Goal: Book appointment/travel/reservation

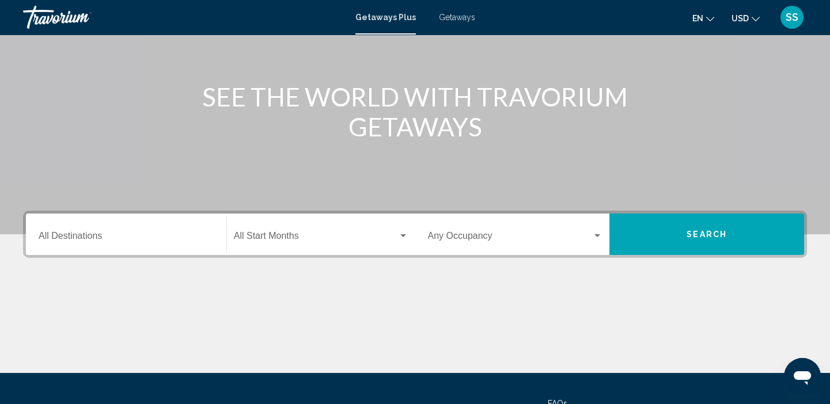
scroll to position [112, 0]
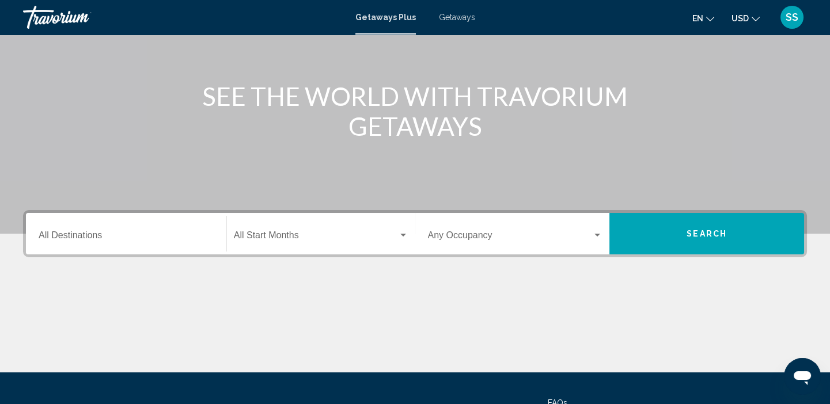
click at [68, 240] on input "Destination All Destinations" at bounding box center [126, 238] width 175 height 10
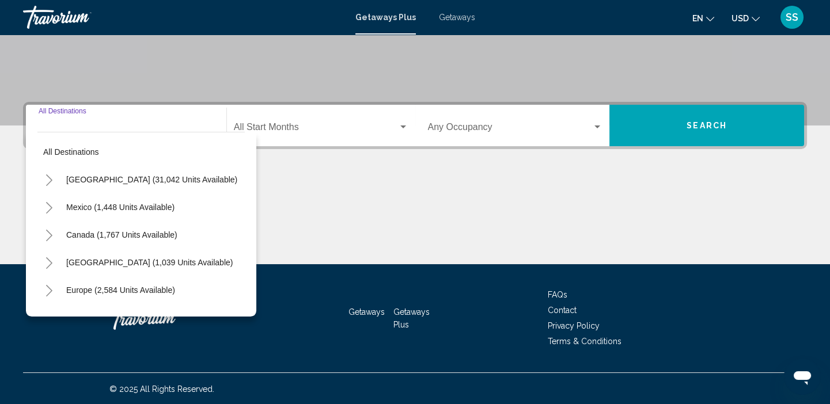
scroll to position [221, 0]
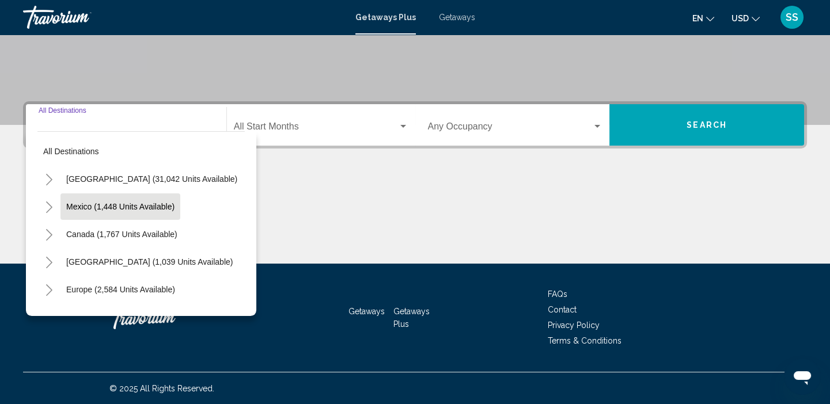
click at [93, 208] on span "Mexico (1,448 units available)" at bounding box center [120, 206] width 108 height 9
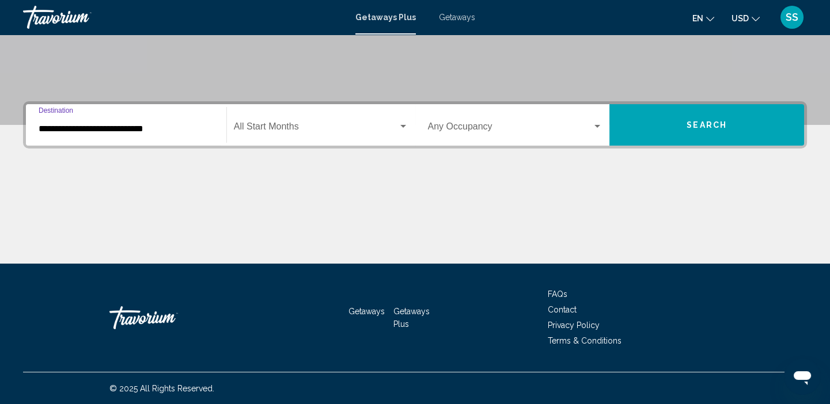
click at [128, 132] on input "**********" at bounding box center [126, 129] width 175 height 10
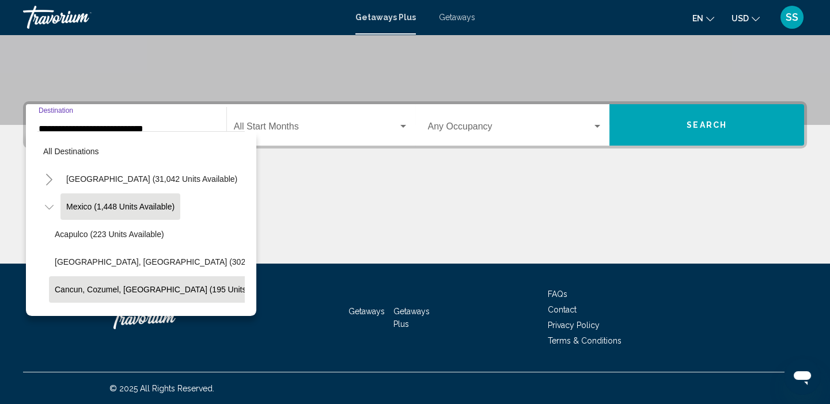
click at [101, 288] on span "Cancun, Cozumel, Riviera Maya (195 units available)" at bounding box center [169, 289] width 229 height 9
type input "**********"
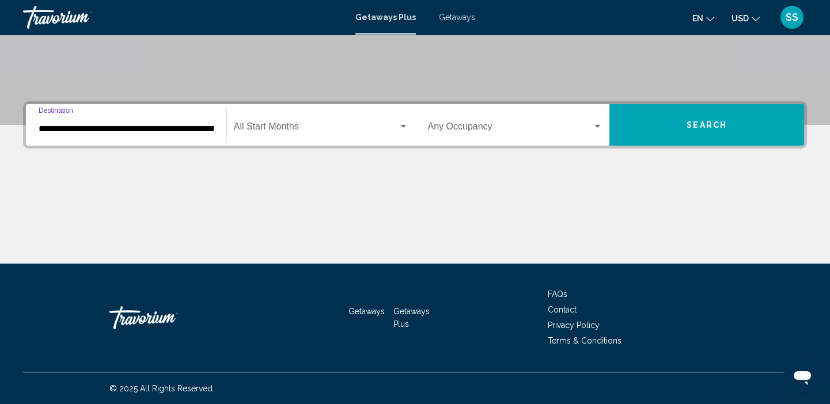
click at [402, 125] on div "Search widget" at bounding box center [403, 126] width 6 height 3
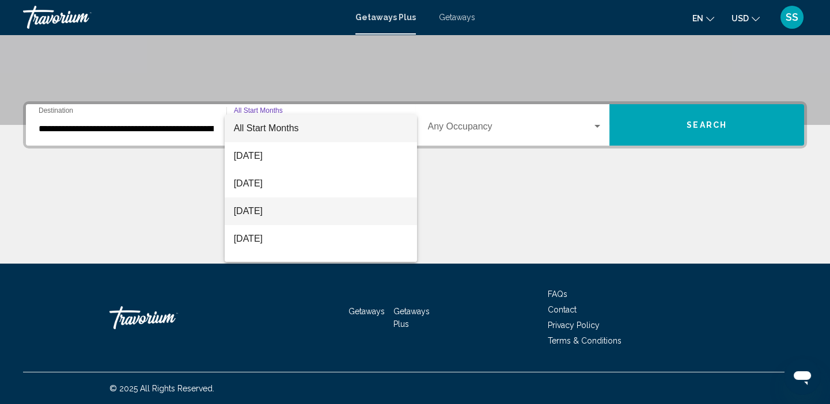
click at [274, 214] on span "[DATE]" at bounding box center [321, 212] width 175 height 28
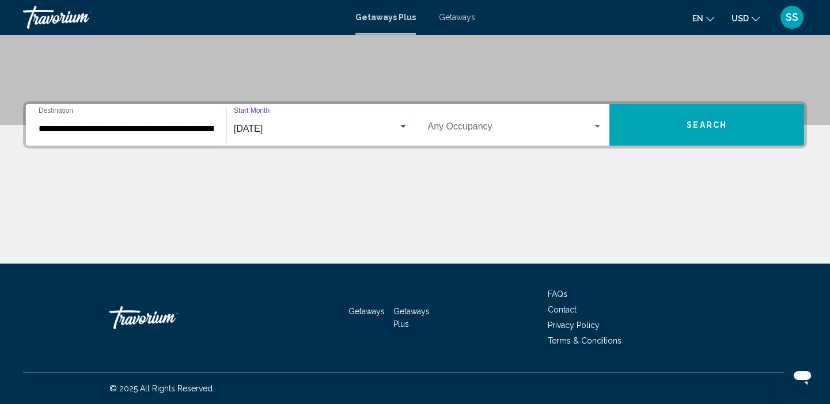
click at [596, 125] on div "Search widget" at bounding box center [598, 126] width 6 height 3
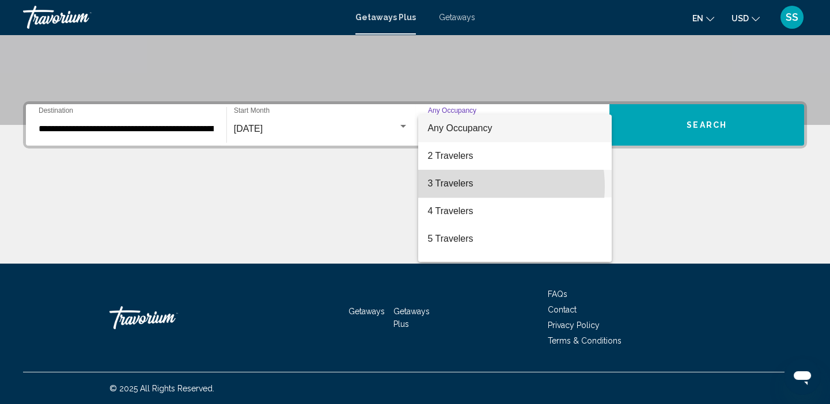
click at [471, 187] on span "3 Travelers" at bounding box center [515, 184] width 175 height 28
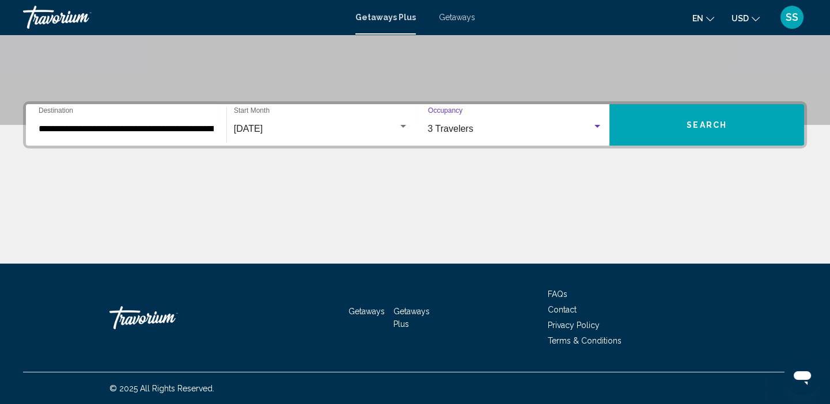
click at [704, 122] on span "Search" at bounding box center [707, 125] width 40 height 9
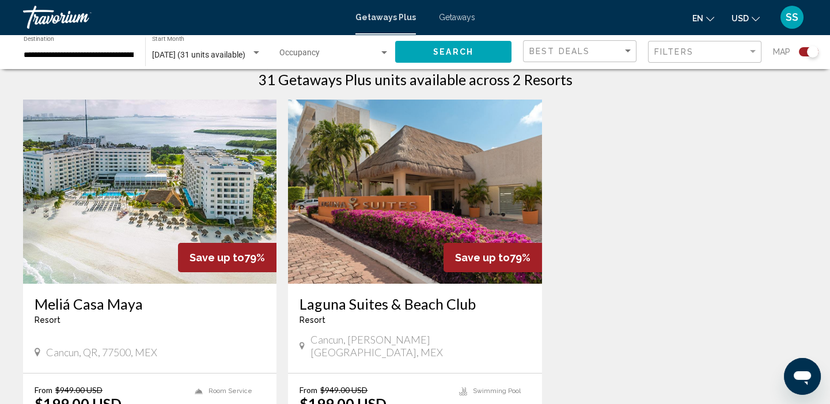
scroll to position [378, 0]
click at [444, 16] on span "Getaways" at bounding box center [457, 17] width 36 height 9
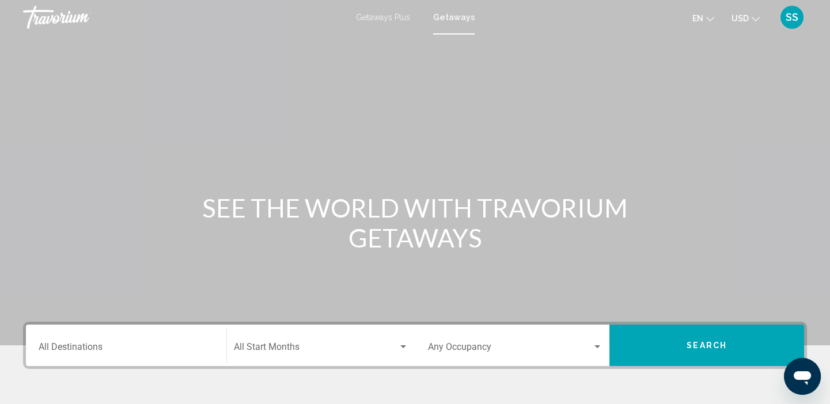
click at [56, 342] on div "Destination All Destinations" at bounding box center [126, 346] width 175 height 36
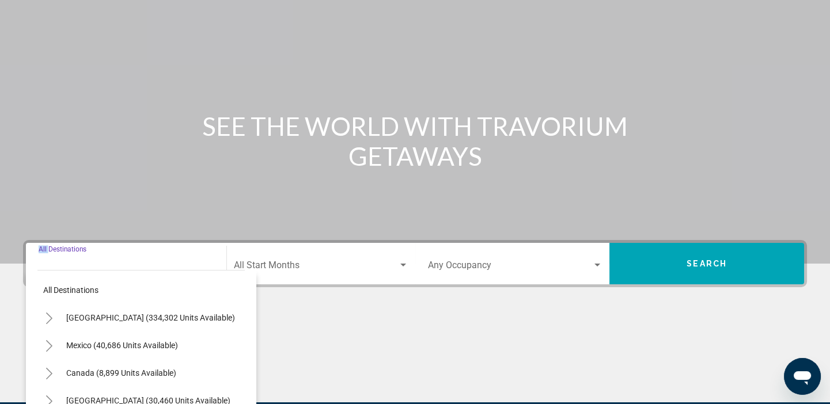
click at [56, 285] on div "Destination All Destinations All destinations United States (334,302 units avai…" at bounding box center [126, 263] width 189 height 41
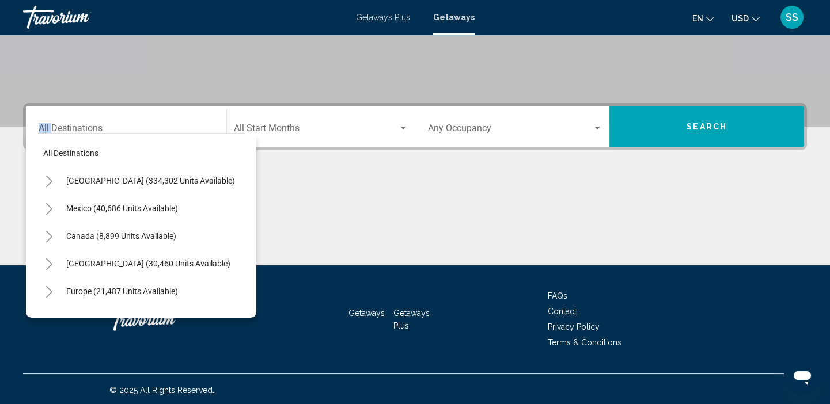
scroll to position [221, 0]
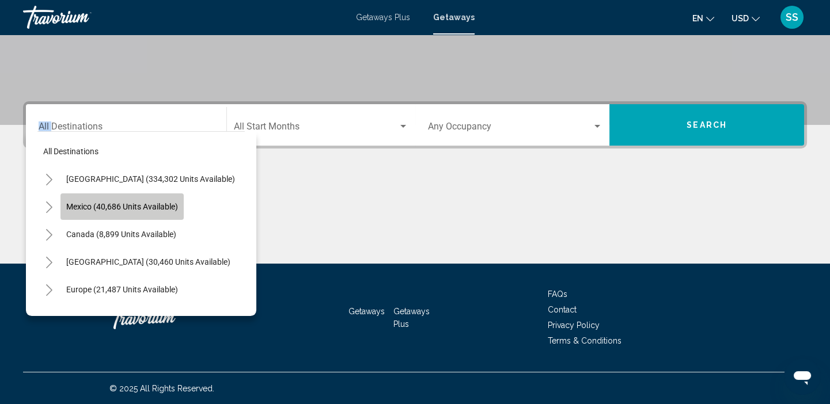
click at [129, 209] on span "Mexico (40,686 units available)" at bounding box center [122, 206] width 112 height 9
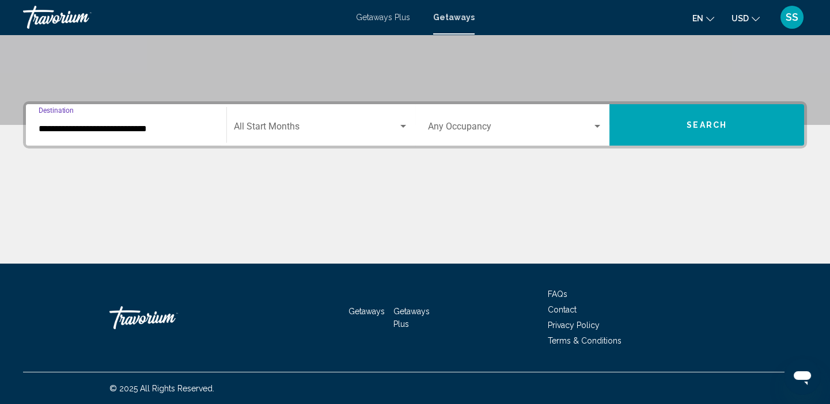
click at [119, 125] on input "**********" at bounding box center [126, 129] width 175 height 10
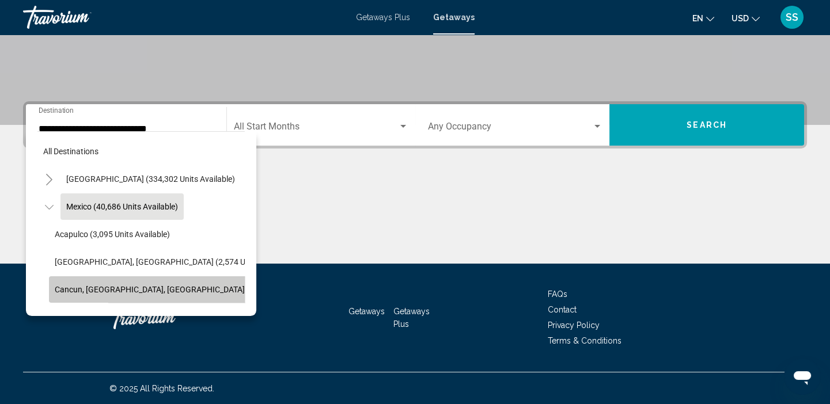
click at [111, 286] on span "Cancun, [GEOGRAPHIC_DATA], [GEOGRAPHIC_DATA] (17,807 units available)" at bounding box center [193, 289] width 277 height 9
type input "**********"
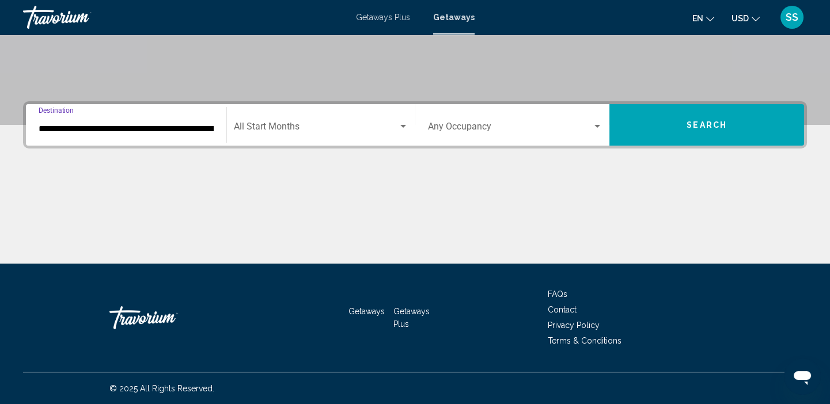
click at [400, 128] on div "Search widget" at bounding box center [403, 126] width 10 height 9
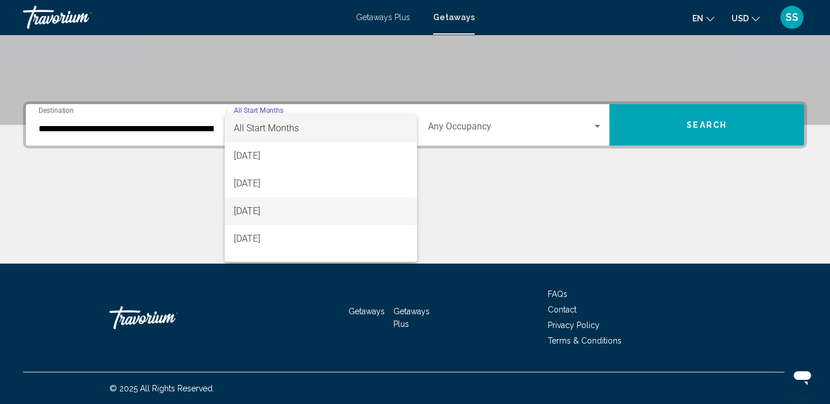
click at [270, 212] on span "[DATE]" at bounding box center [321, 212] width 175 height 28
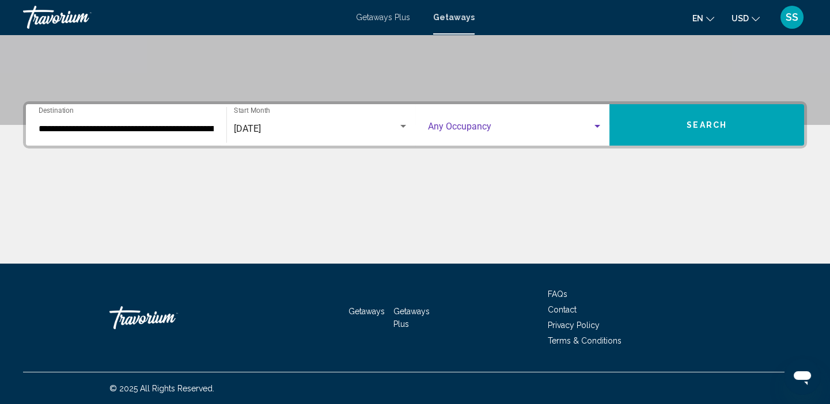
click at [597, 127] on div "Search widget" at bounding box center [598, 126] width 6 height 3
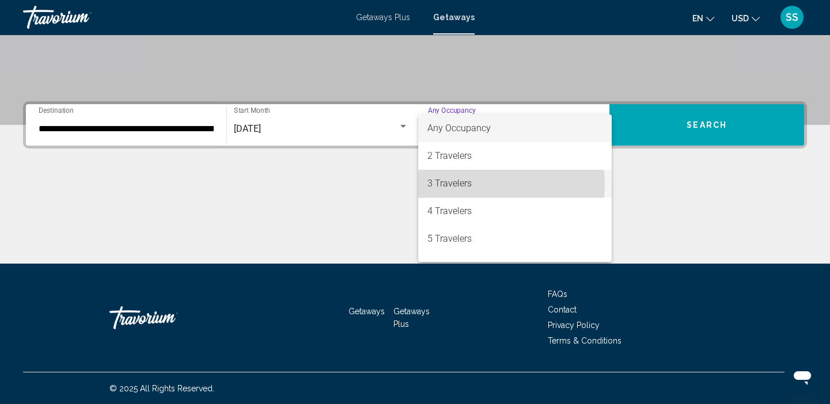
click at [475, 185] on span "3 Travelers" at bounding box center [515, 184] width 175 height 28
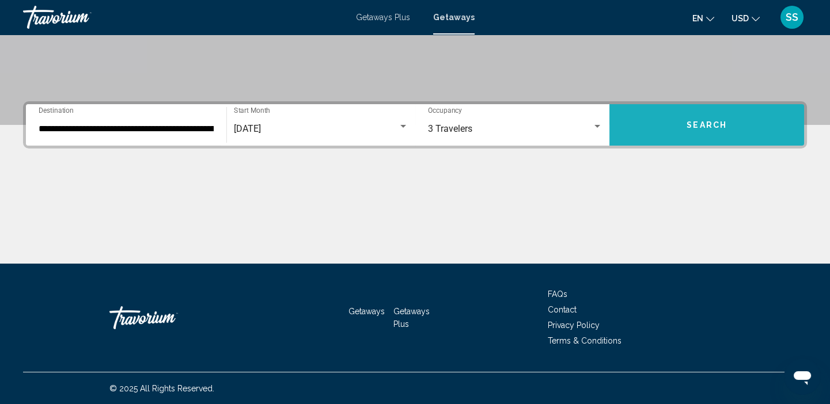
click at [695, 123] on span "Search" at bounding box center [707, 125] width 40 height 9
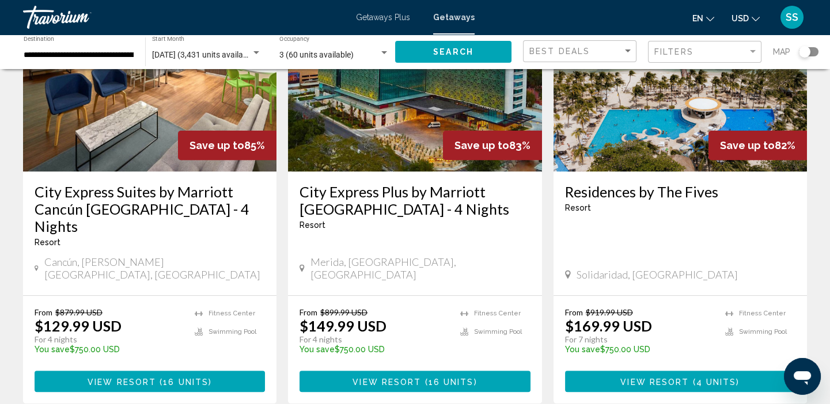
scroll to position [1010, 0]
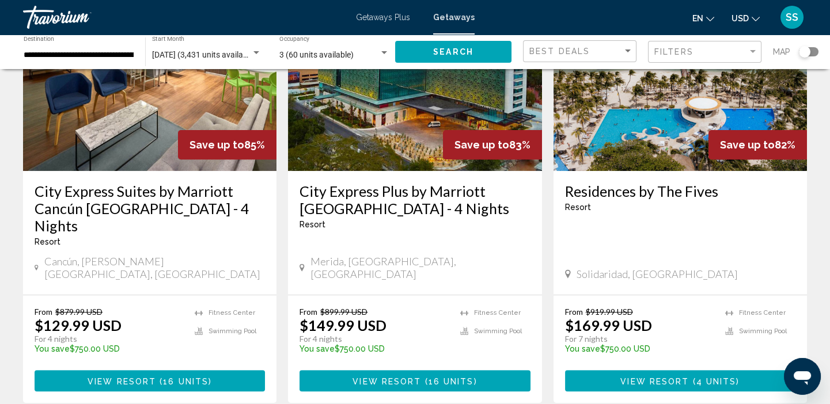
click at [738, 125] on img "Main content" at bounding box center [681, 79] width 254 height 184
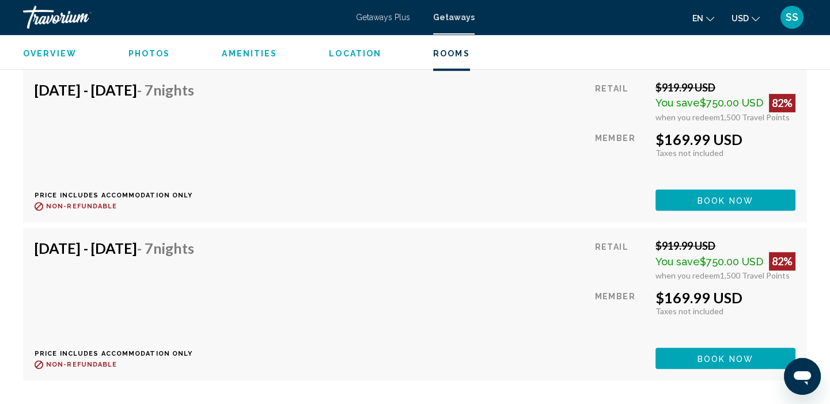
scroll to position [1786, 0]
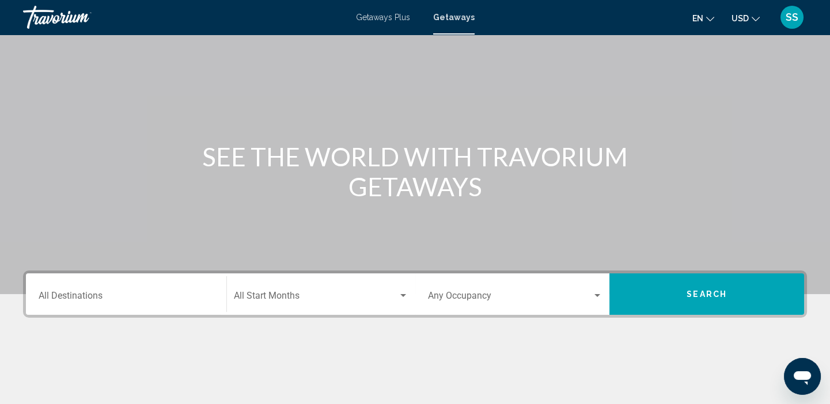
scroll to position [89, 0]
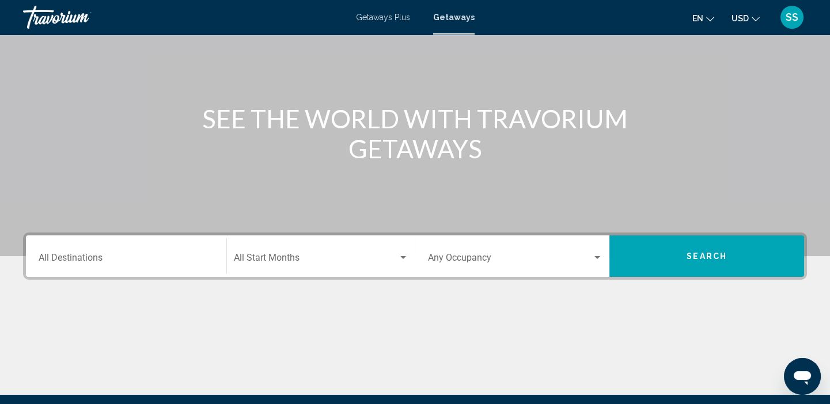
click at [70, 262] on input "Destination All Destinations" at bounding box center [126, 260] width 175 height 10
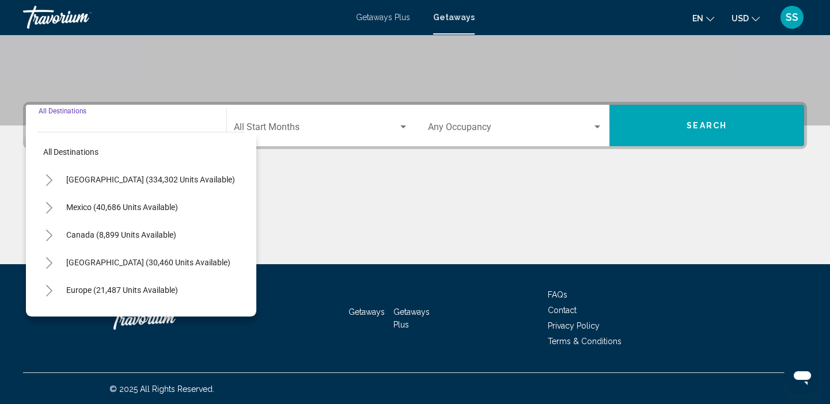
scroll to position [221, 0]
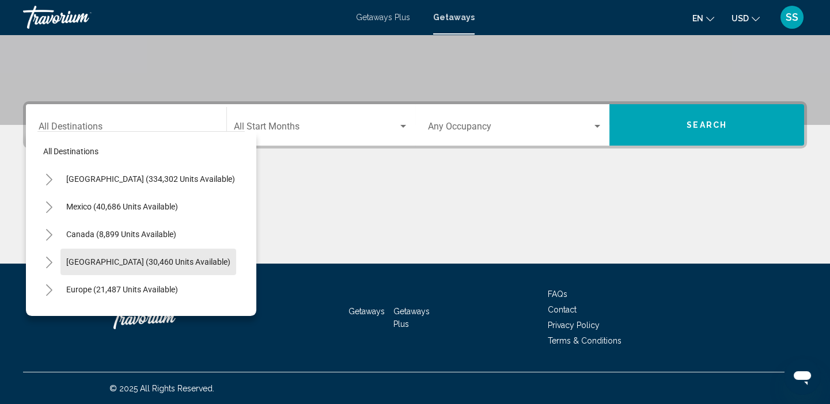
click at [70, 262] on span "[GEOGRAPHIC_DATA] (30,460 units available)" at bounding box center [148, 262] width 164 height 9
type input "**********"
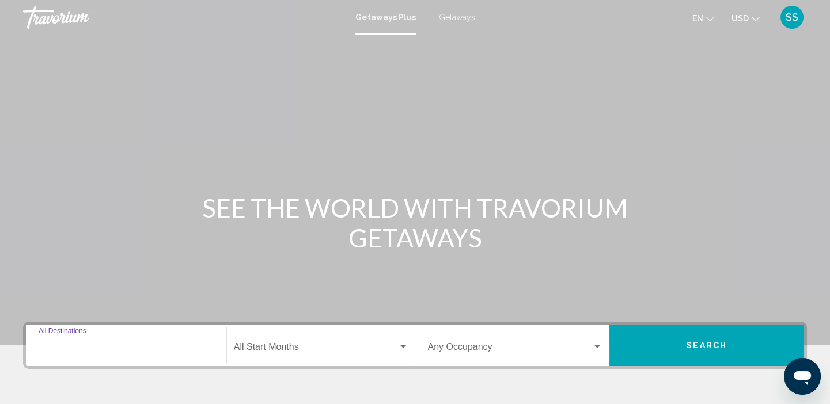
click at [75, 345] on input "Destination All Destinations" at bounding box center [126, 350] width 175 height 10
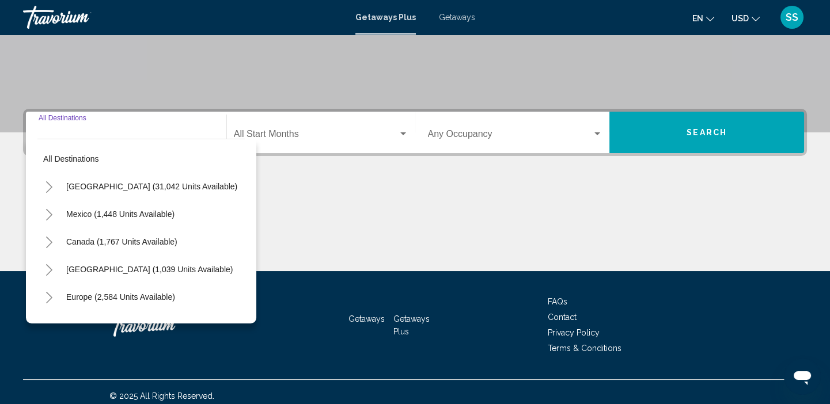
scroll to position [221, 0]
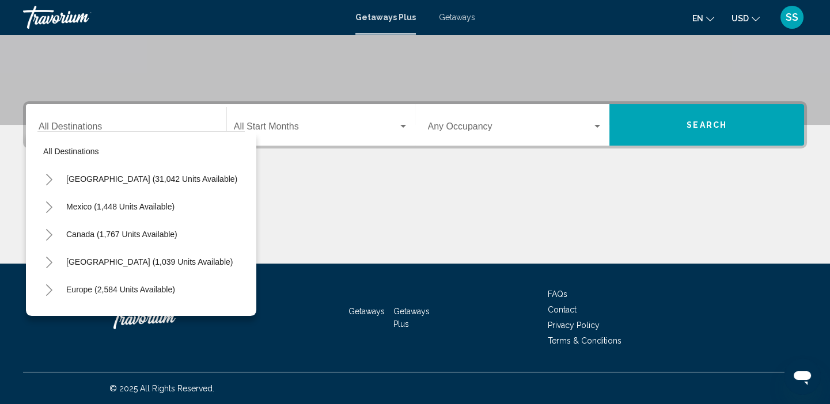
click at [460, 16] on span "Getaways" at bounding box center [457, 17] width 36 height 9
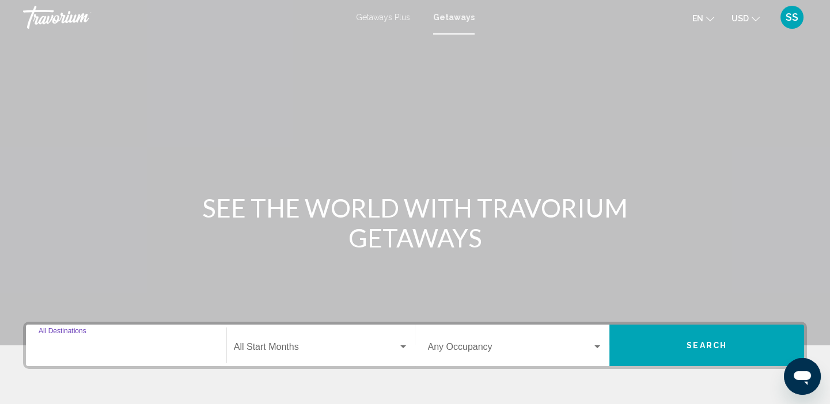
click at [85, 348] on input "Destination All Destinations" at bounding box center [126, 350] width 175 height 10
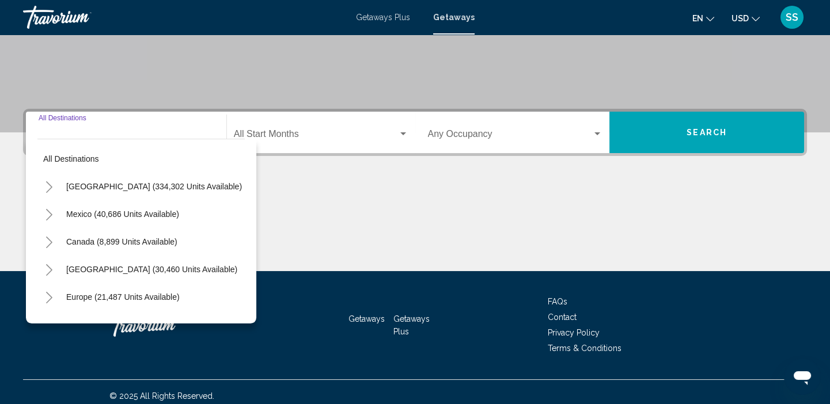
scroll to position [221, 0]
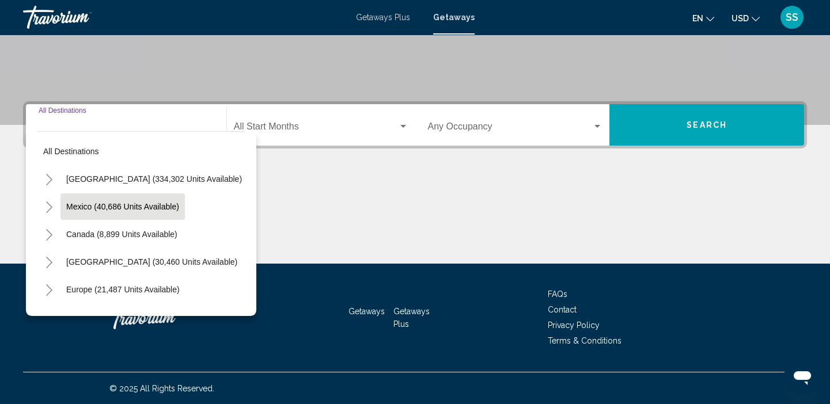
click at [127, 206] on span "Mexico (40,686 units available)" at bounding box center [122, 206] width 113 height 9
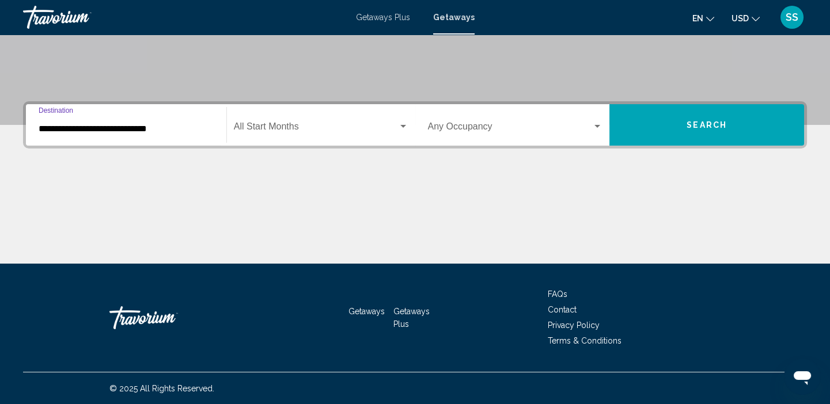
click at [103, 127] on input "**********" at bounding box center [126, 129] width 175 height 10
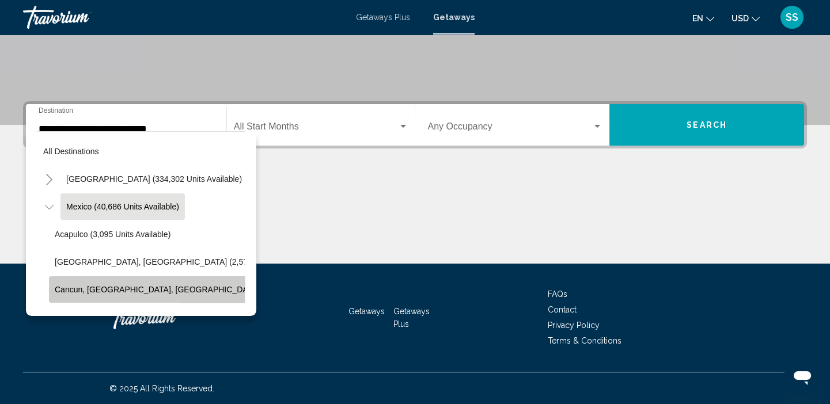
click at [75, 290] on span "Cancun, [GEOGRAPHIC_DATA], [GEOGRAPHIC_DATA] (17,807 units available)" at bounding box center [201, 289] width 292 height 9
type input "**********"
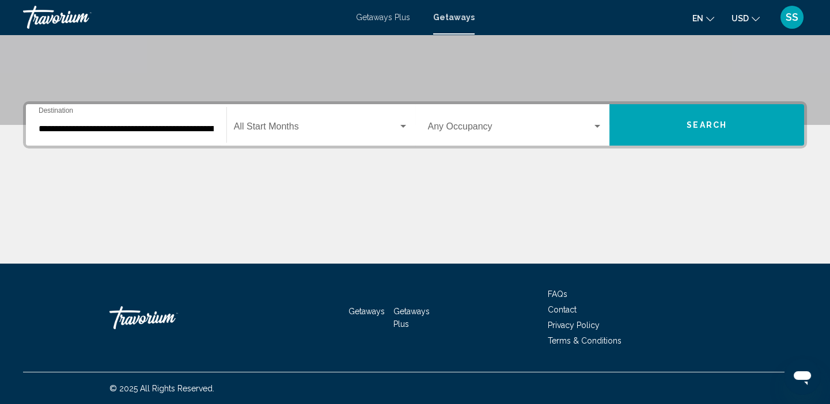
click at [365, 119] on div "Start Month All Start Months" at bounding box center [321, 125] width 175 height 36
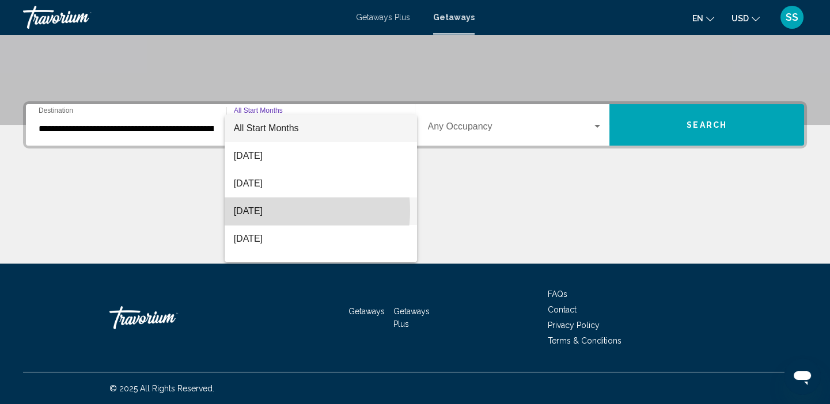
click at [283, 211] on span "[DATE]" at bounding box center [321, 212] width 175 height 28
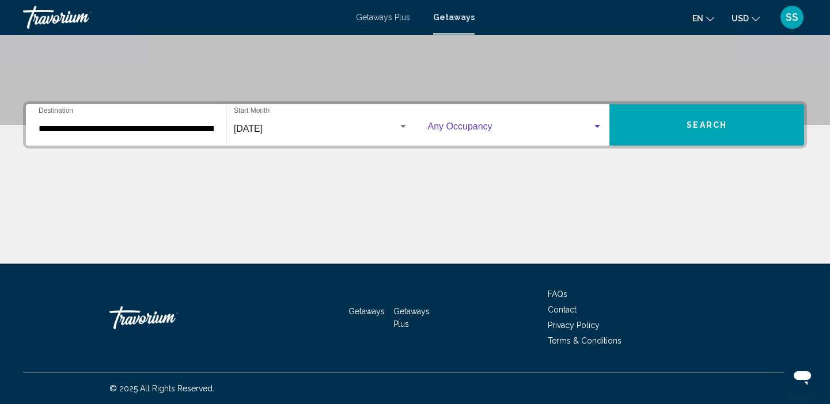
click at [500, 133] on span "Search widget" at bounding box center [510, 129] width 165 height 10
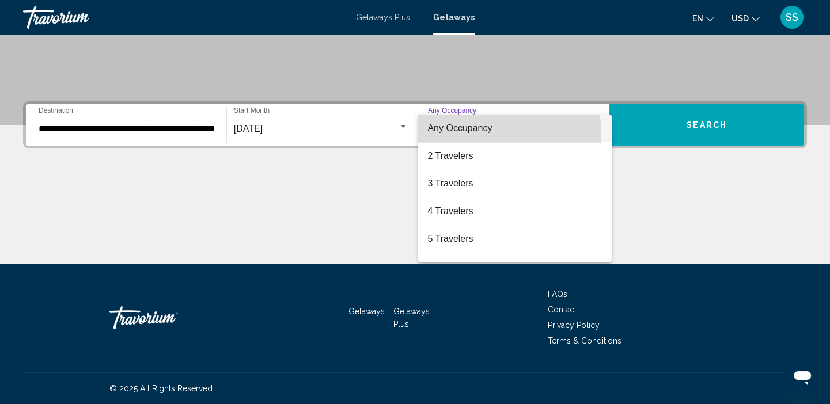
click at [500, 133] on span "Any Occupancy" at bounding box center [515, 129] width 175 height 28
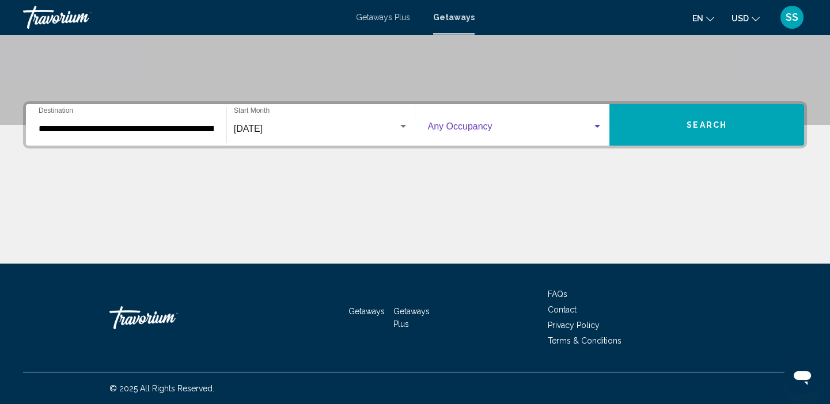
click at [500, 133] on span "Search widget" at bounding box center [510, 129] width 165 height 10
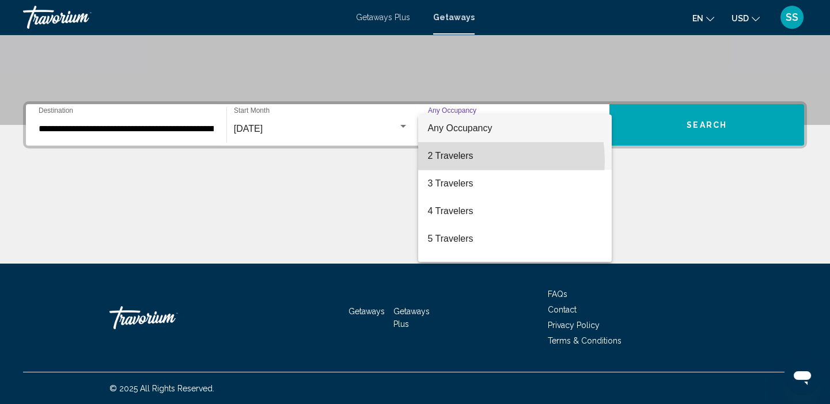
click at [458, 161] on span "2 Travelers" at bounding box center [515, 156] width 175 height 28
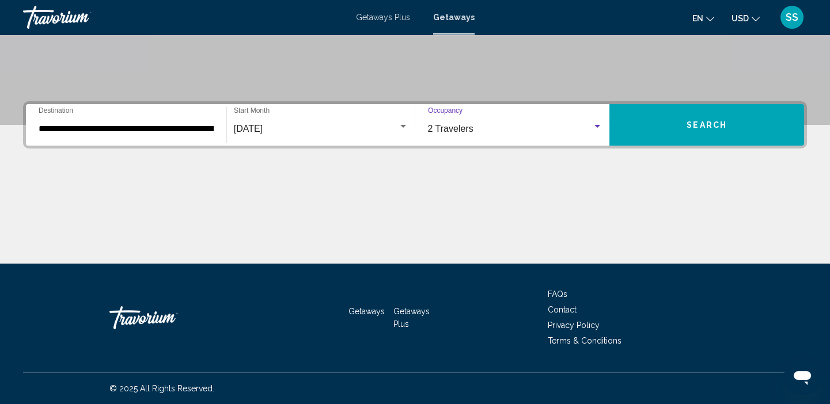
click at [692, 128] on span "Search" at bounding box center [707, 125] width 40 height 9
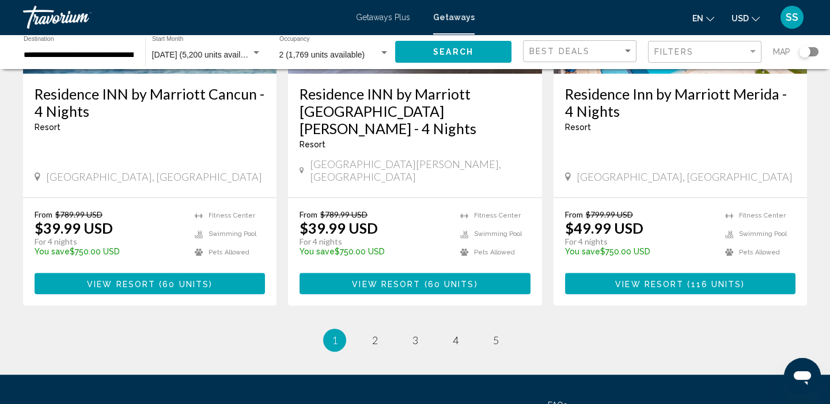
scroll to position [1556, 0]
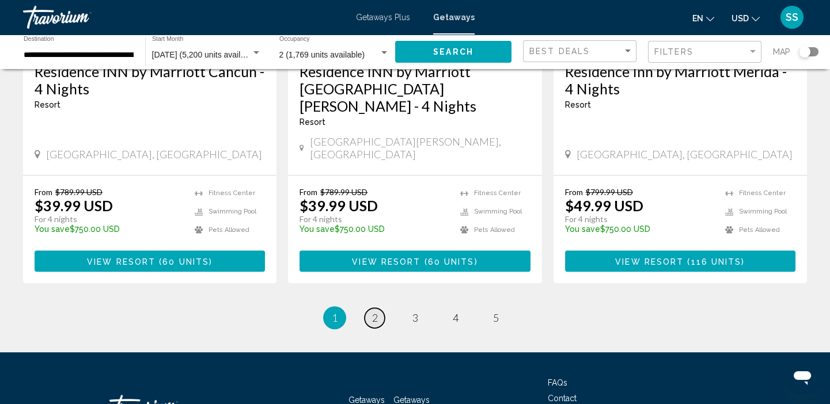
click at [375, 308] on link "page 2" at bounding box center [375, 318] width 20 height 20
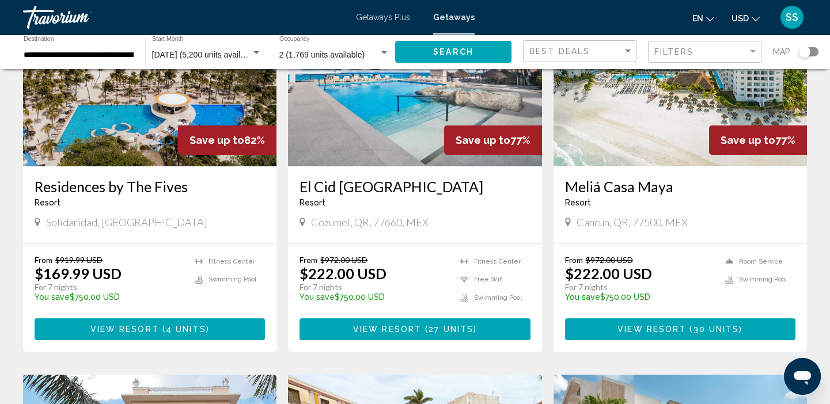
scroll to position [581, 0]
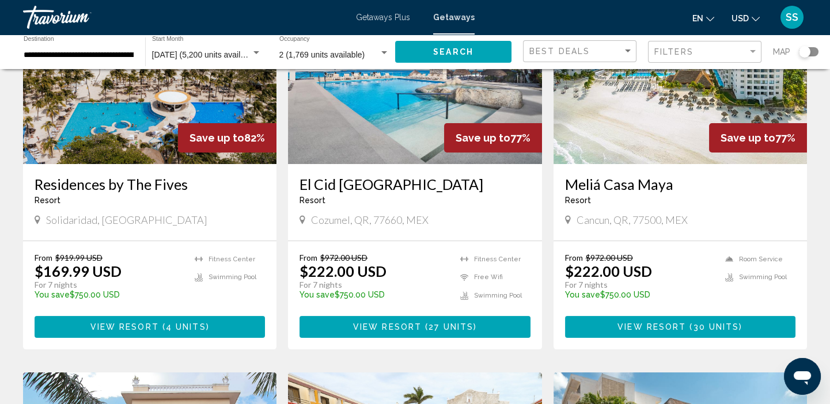
click at [77, 180] on div "Residences by The Fives Resort - This is an adults only resort" at bounding box center [150, 195] width 230 height 38
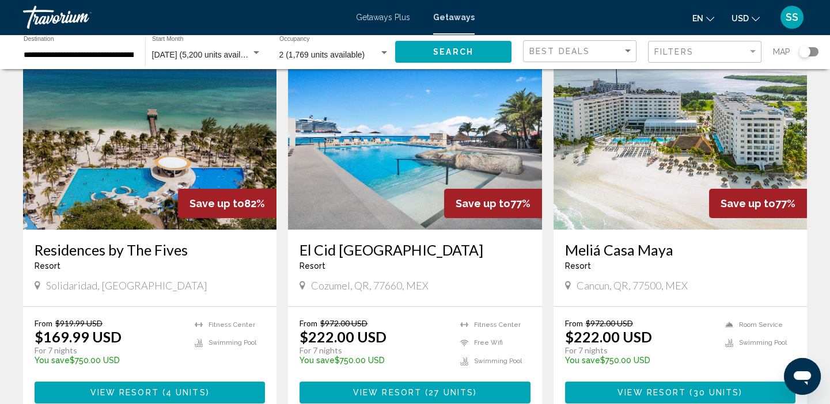
scroll to position [517, 0]
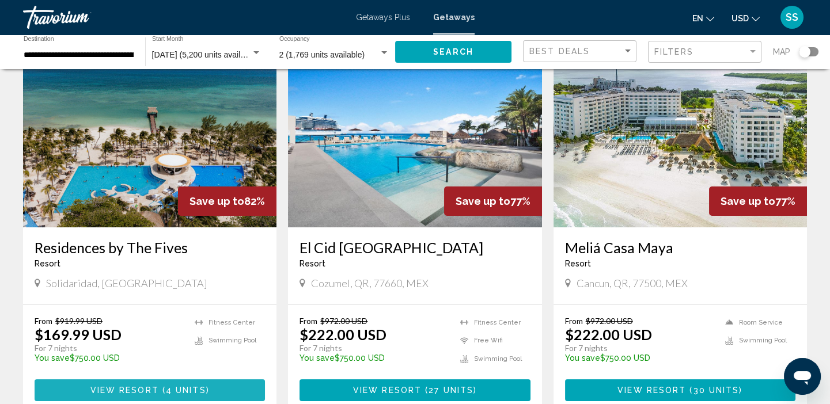
click at [135, 387] on span "View Resort" at bounding box center [124, 391] width 69 height 9
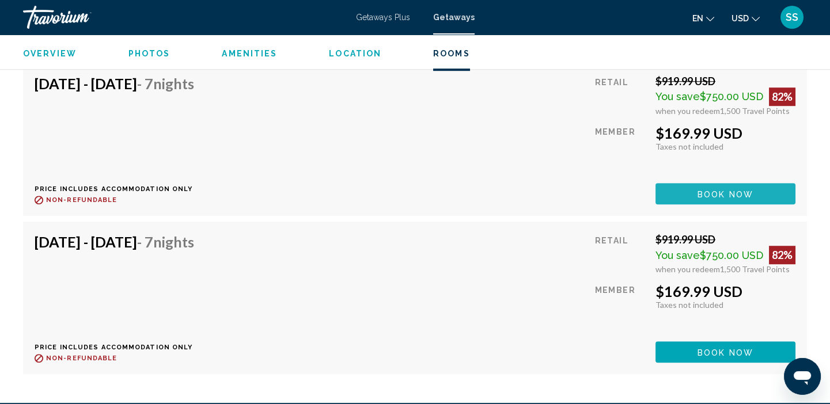
scroll to position [1806, 0]
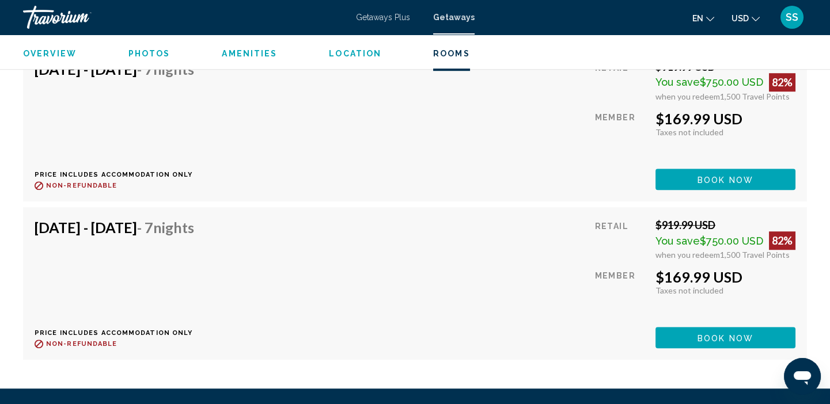
click at [718, 184] on span "Book now" at bounding box center [726, 179] width 56 height 9
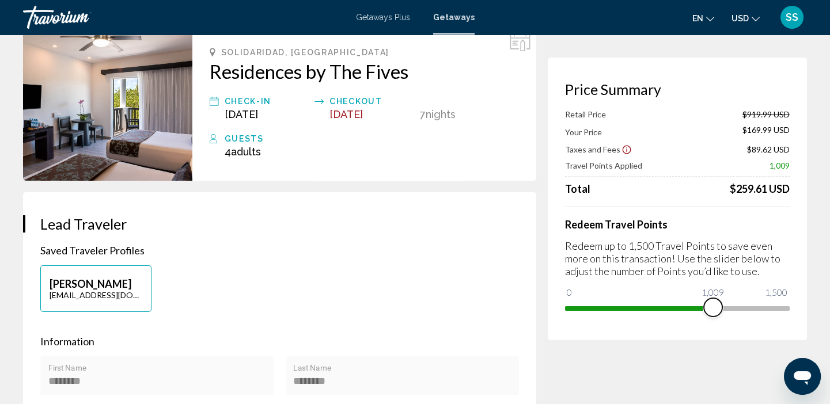
scroll to position [65, 0]
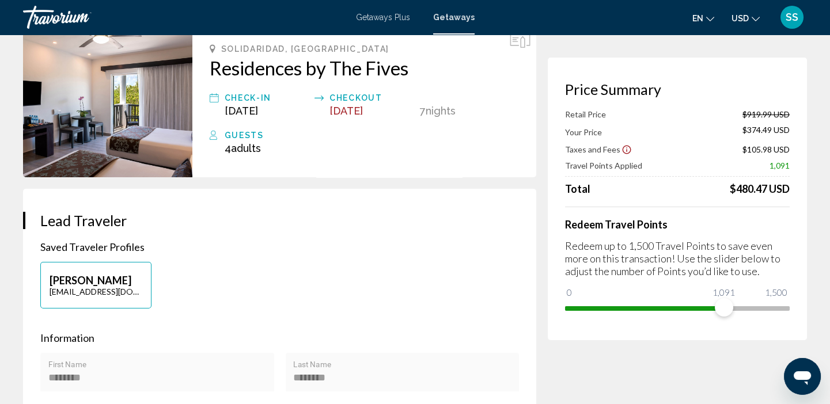
click at [753, 20] on icon "Change currency" at bounding box center [756, 19] width 8 height 8
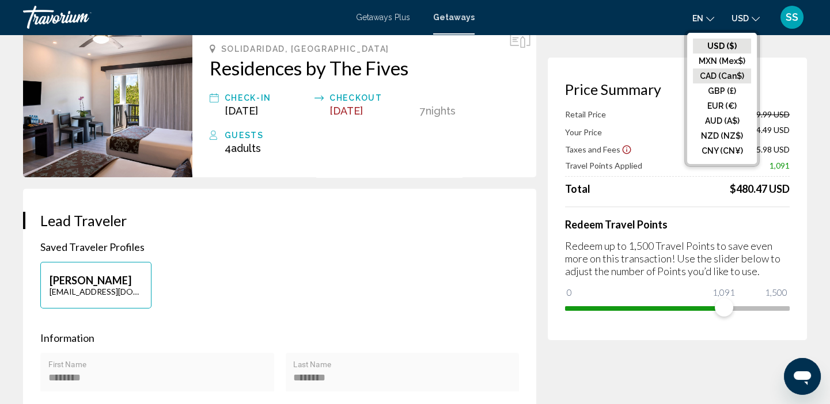
click at [734, 80] on button "CAD (Can$)" at bounding box center [722, 76] width 58 height 15
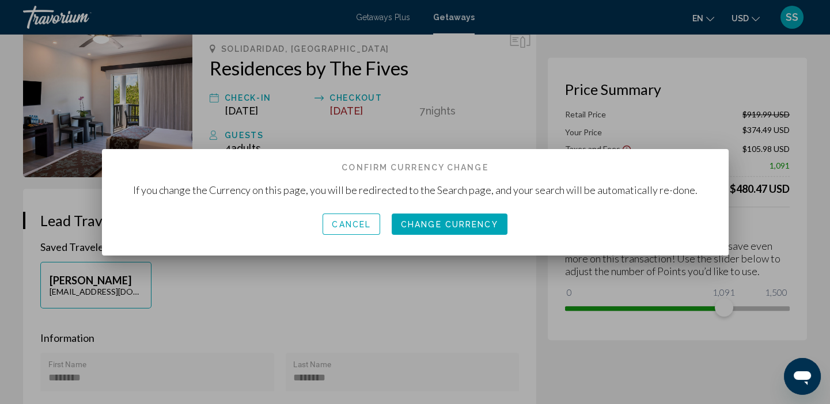
click at [467, 226] on span "Change Currency" at bounding box center [449, 224] width 97 height 9
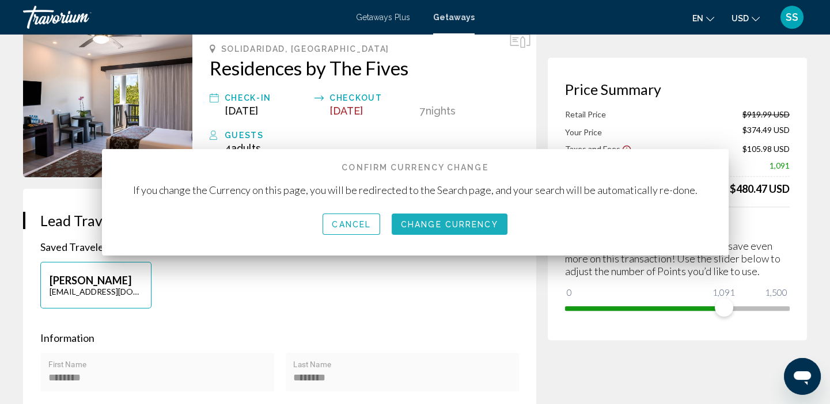
scroll to position [65, 0]
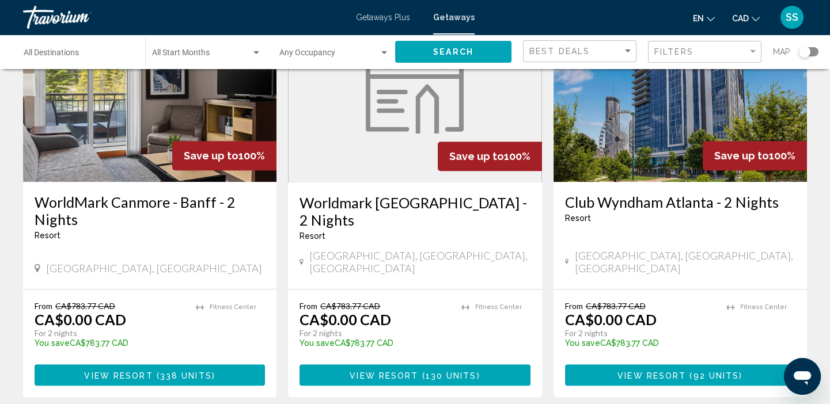
scroll to position [1411, 0]
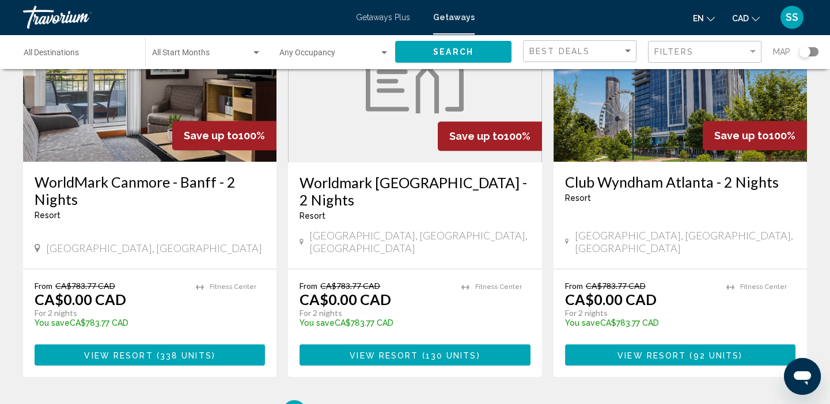
click at [341, 400] on ul "1 / 349 You're on page 1 page 2 page 3 page 4 page 5 page ... page 349" at bounding box center [415, 411] width 784 height 23
click at [339, 402] on link "page 2" at bounding box center [334, 412] width 20 height 20
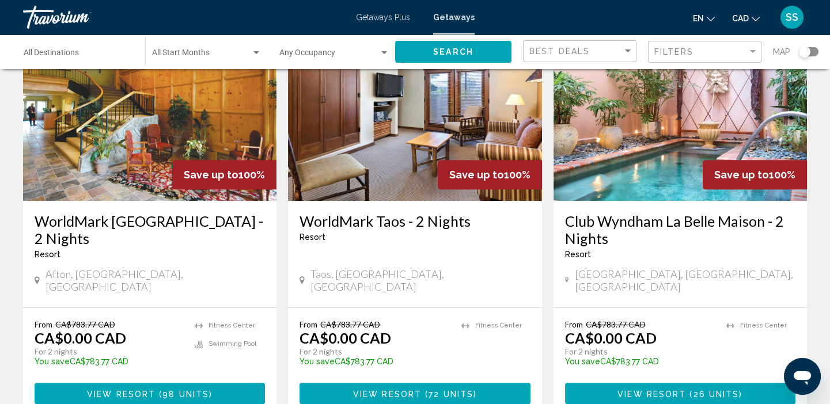
scroll to position [1426, 0]
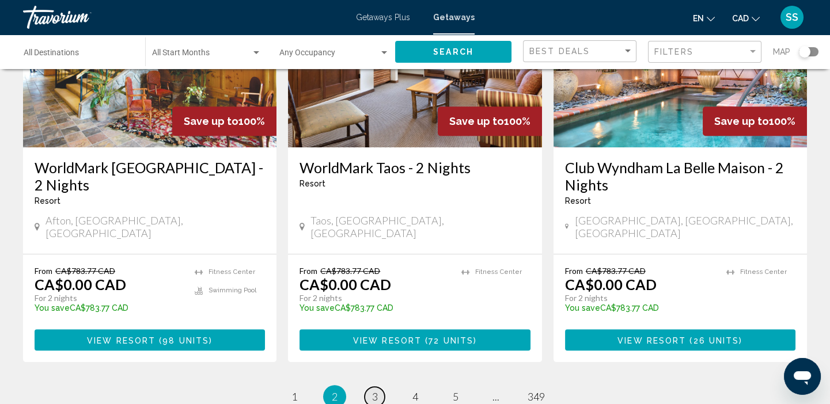
click at [379, 387] on link "page 3" at bounding box center [375, 397] width 20 height 20
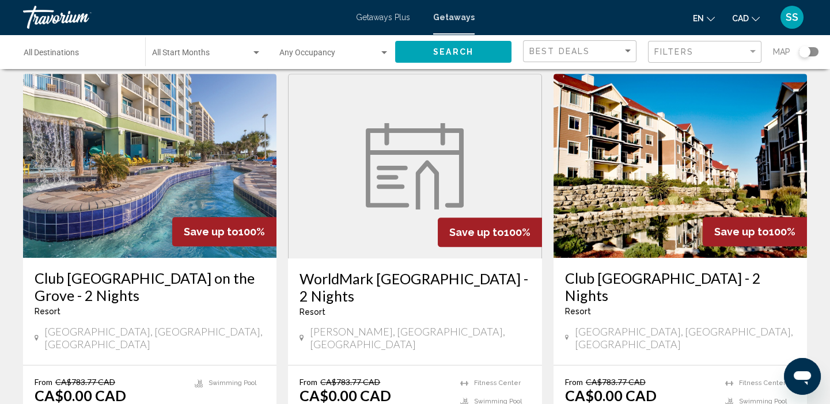
scroll to position [1525, 0]
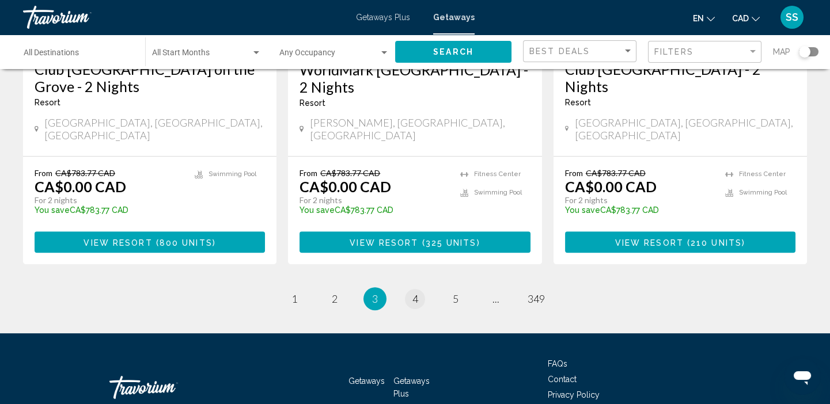
click at [415, 293] on span "4" at bounding box center [416, 299] width 6 height 13
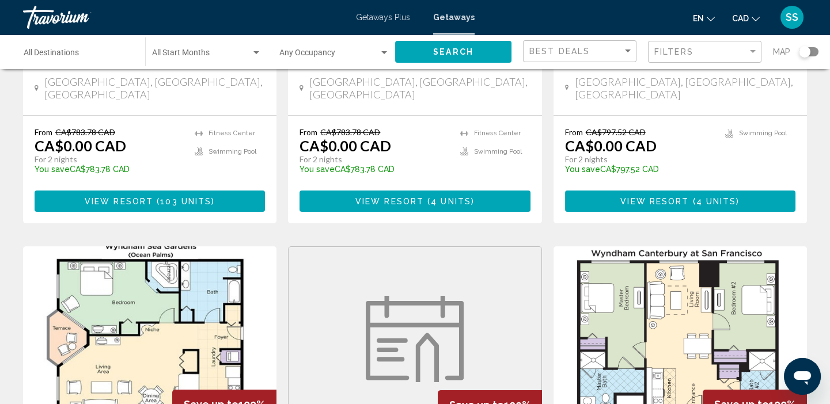
scroll to position [289, 0]
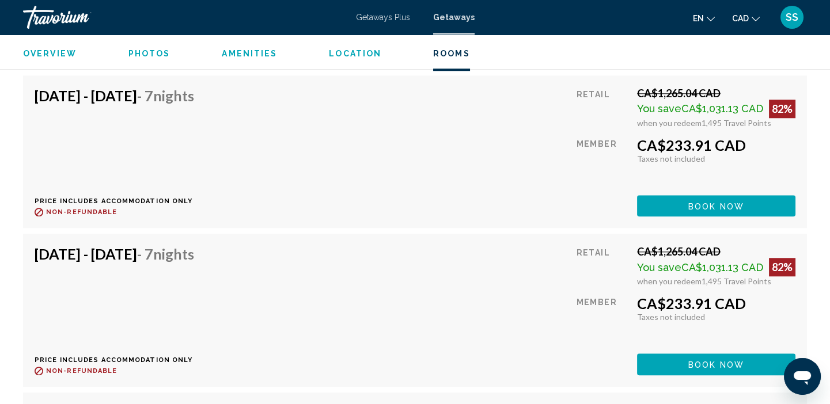
scroll to position [2729, 0]
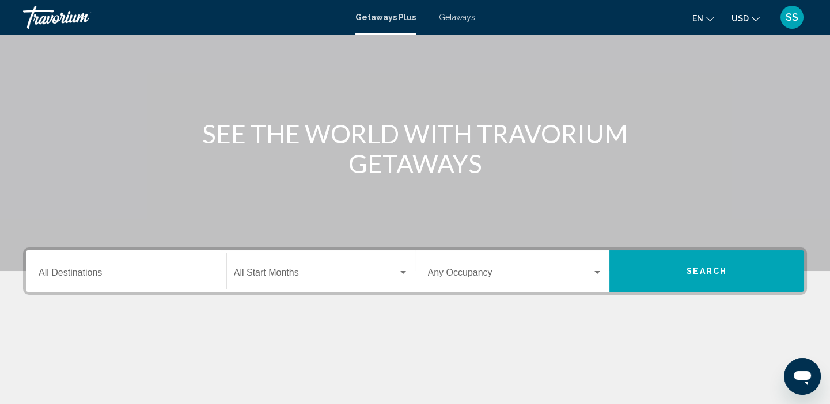
scroll to position [110, 0]
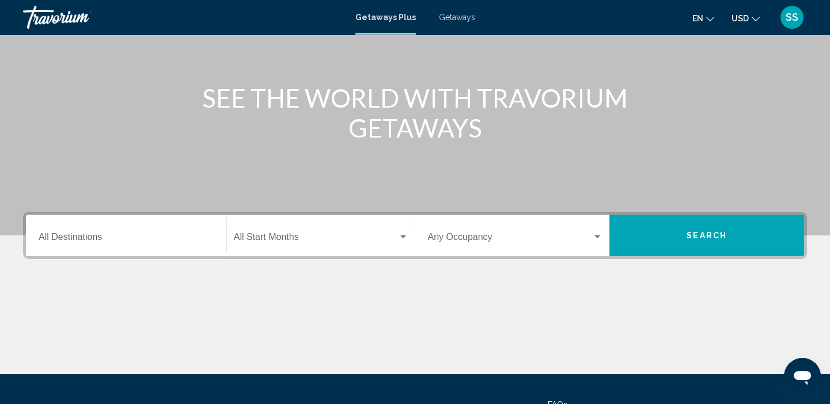
click at [111, 236] on input "Destination All Destinations" at bounding box center [126, 240] width 175 height 10
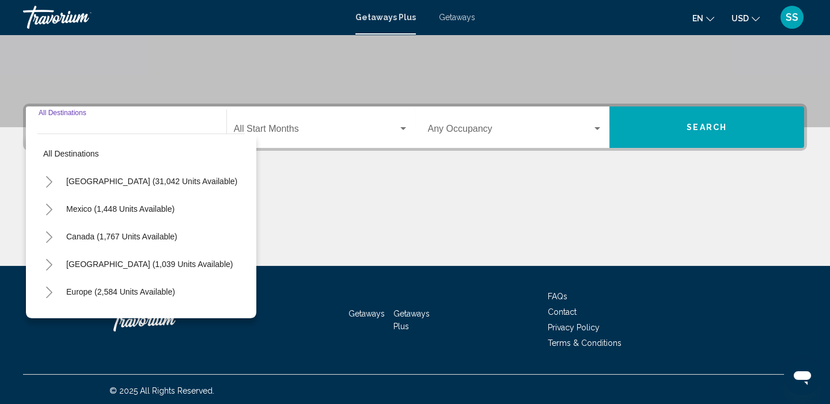
scroll to position [221, 0]
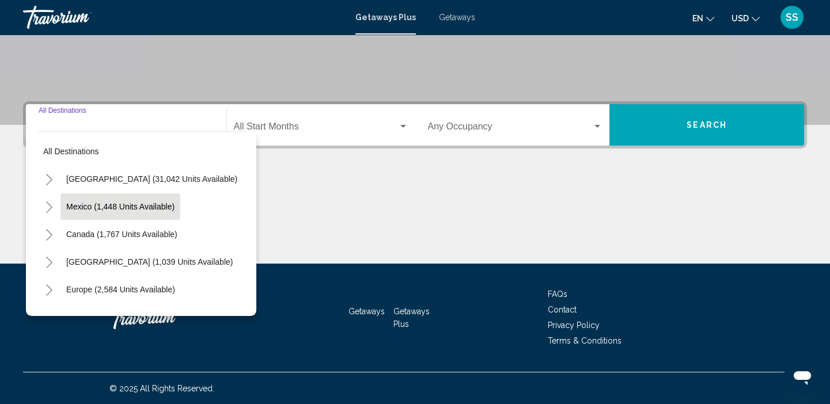
click at [131, 206] on span "Mexico (1,448 units available)" at bounding box center [120, 206] width 108 height 9
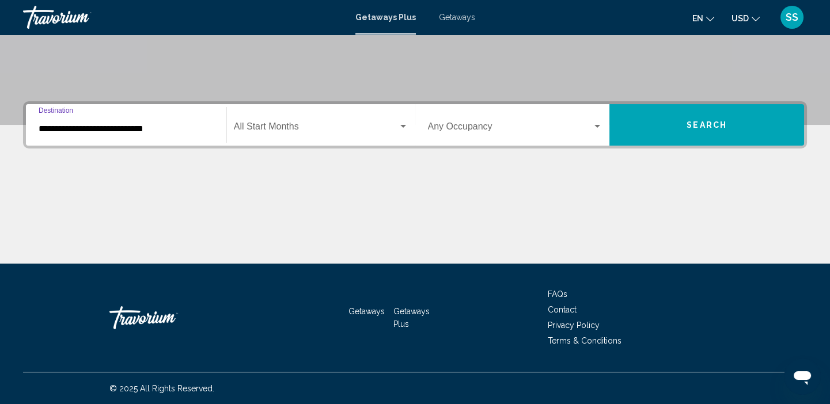
click at [106, 124] on input "**********" at bounding box center [126, 129] width 175 height 10
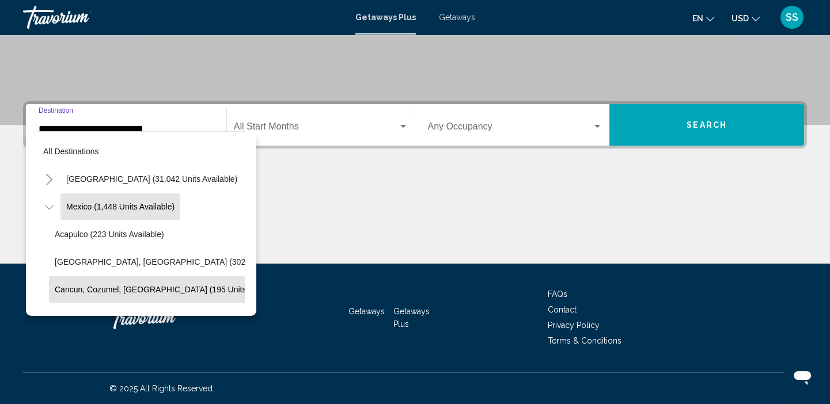
click at [75, 290] on span "Cancun, Cozumel, Riviera Maya (195 units available)" at bounding box center [169, 289] width 229 height 9
type input "**********"
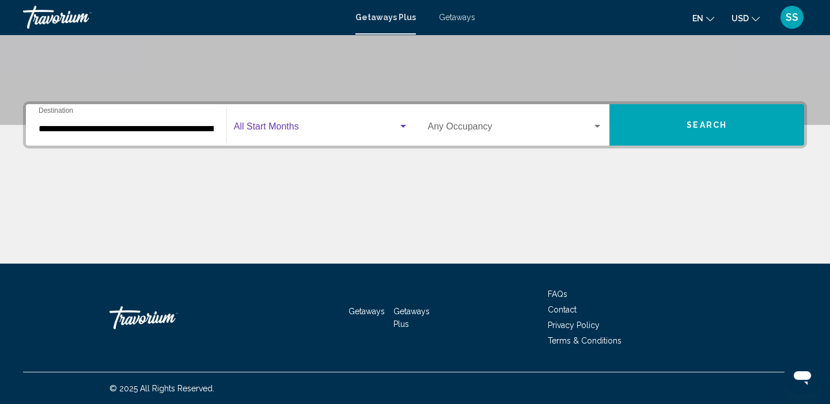
click at [283, 124] on span "Search widget" at bounding box center [316, 129] width 164 height 10
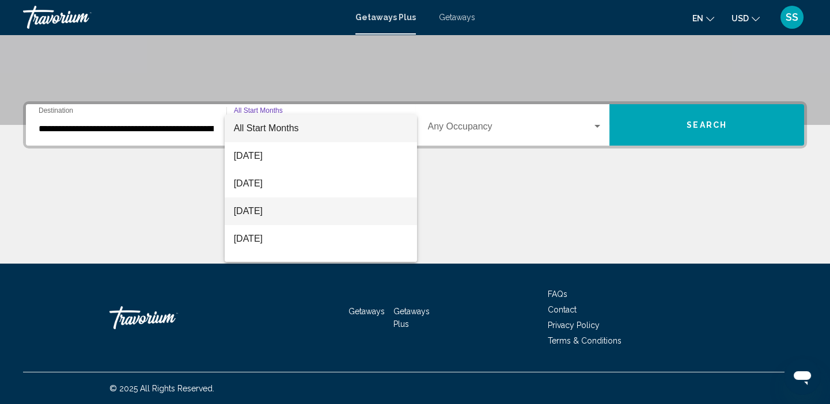
click at [281, 209] on span "[DATE]" at bounding box center [321, 212] width 175 height 28
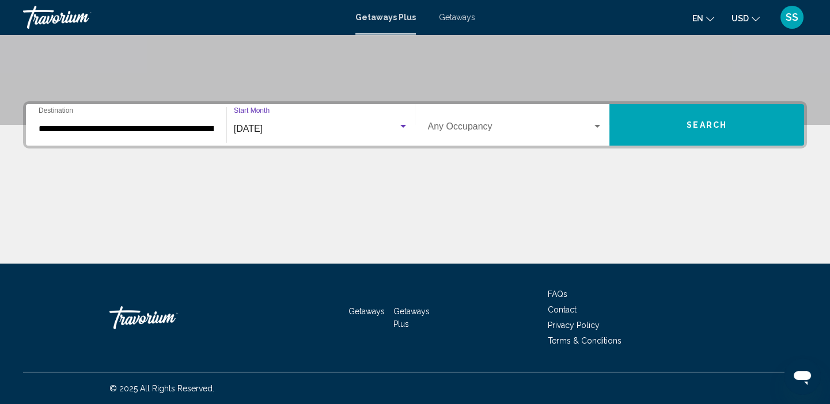
click at [486, 127] on span "Search widget" at bounding box center [510, 129] width 165 height 10
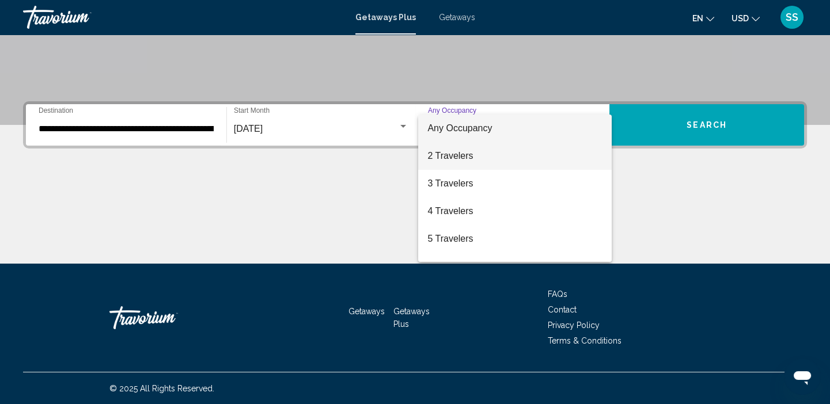
click at [462, 158] on span "2 Travelers" at bounding box center [515, 156] width 175 height 28
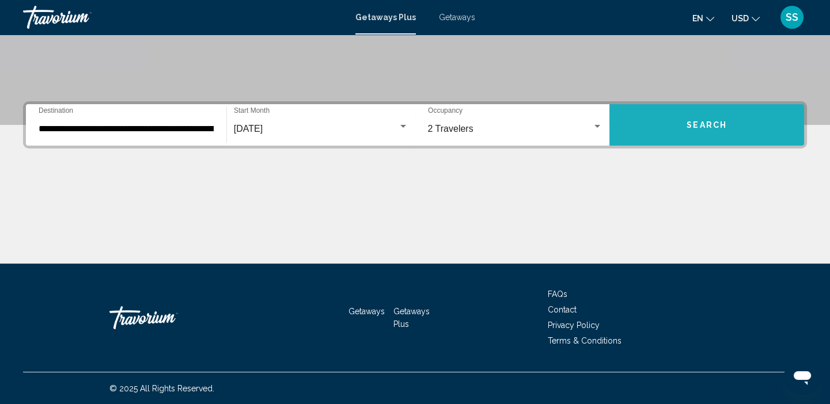
click at [703, 127] on span "Search" at bounding box center [707, 125] width 40 height 9
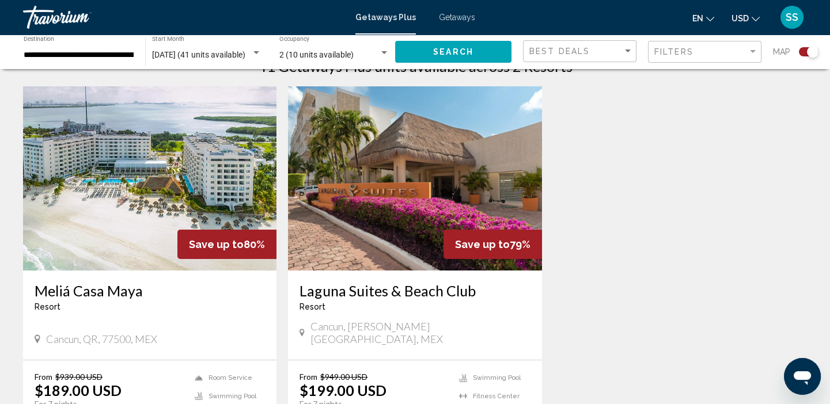
scroll to position [411, 0]
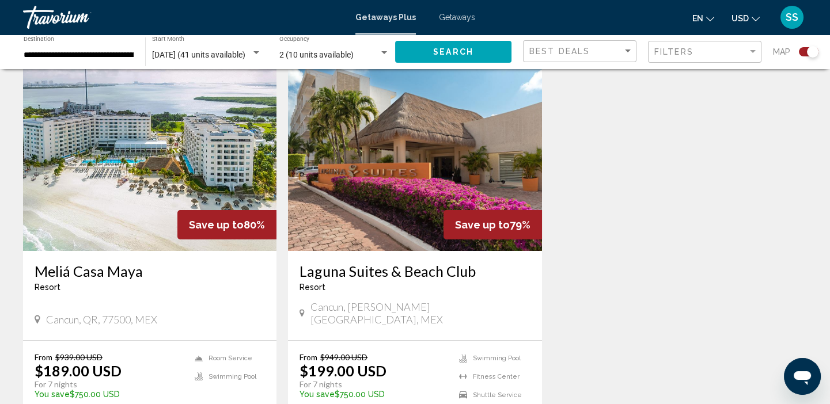
click at [445, 20] on span "Getaways" at bounding box center [457, 17] width 36 height 9
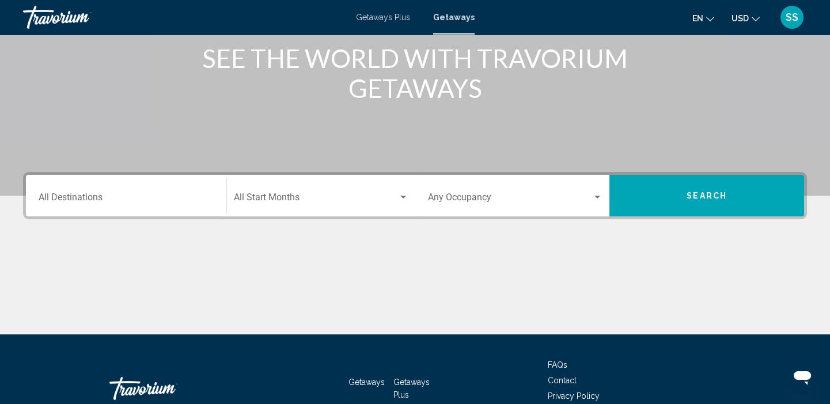
click at [92, 203] on input "Destination All Destinations" at bounding box center [126, 200] width 175 height 10
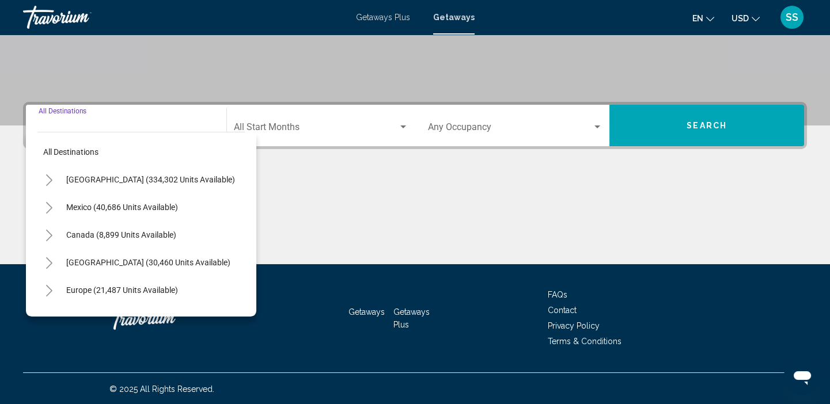
scroll to position [221, 0]
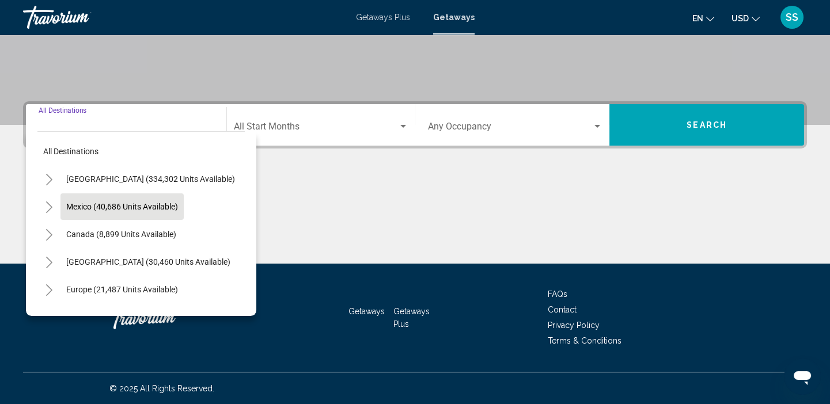
click at [132, 210] on span "Mexico (40,686 units available)" at bounding box center [122, 206] width 112 height 9
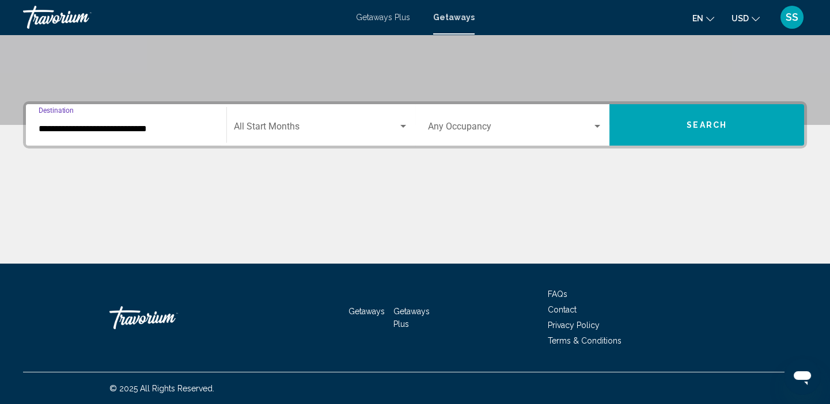
click at [135, 124] on input "**********" at bounding box center [126, 129] width 175 height 10
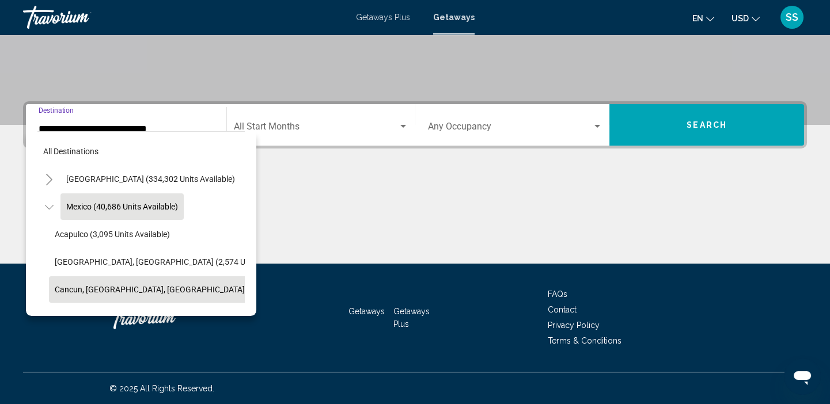
click at [125, 292] on span "Cancun, [GEOGRAPHIC_DATA], [GEOGRAPHIC_DATA] (17,807 units available)" at bounding box center [193, 289] width 277 height 9
type input "**********"
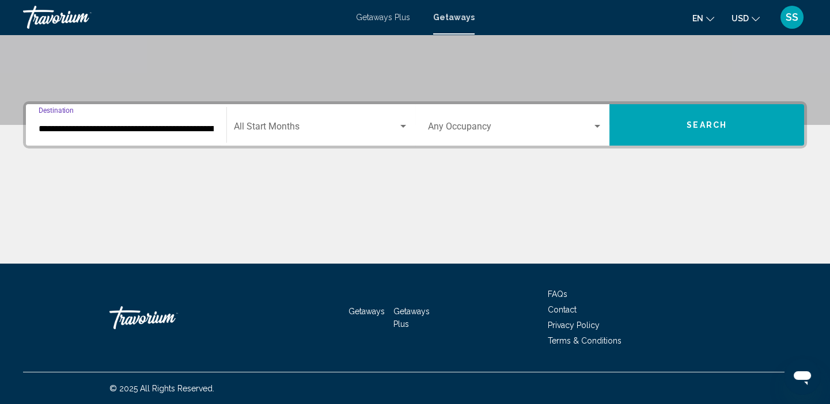
click at [368, 133] on span "Search widget" at bounding box center [316, 129] width 164 height 10
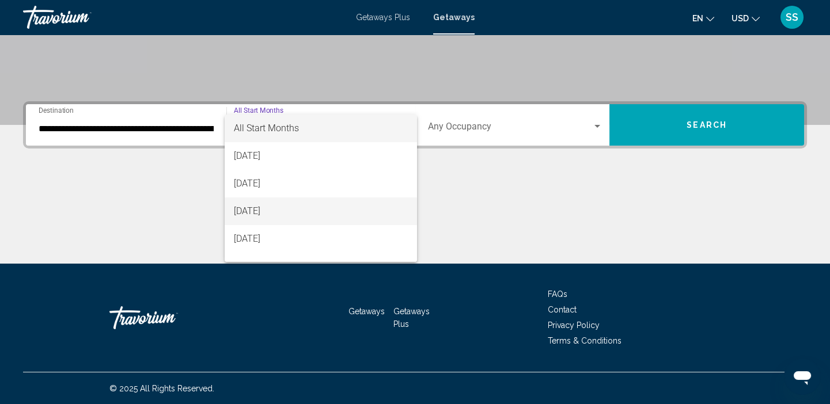
click at [278, 213] on span "[DATE]" at bounding box center [321, 212] width 175 height 28
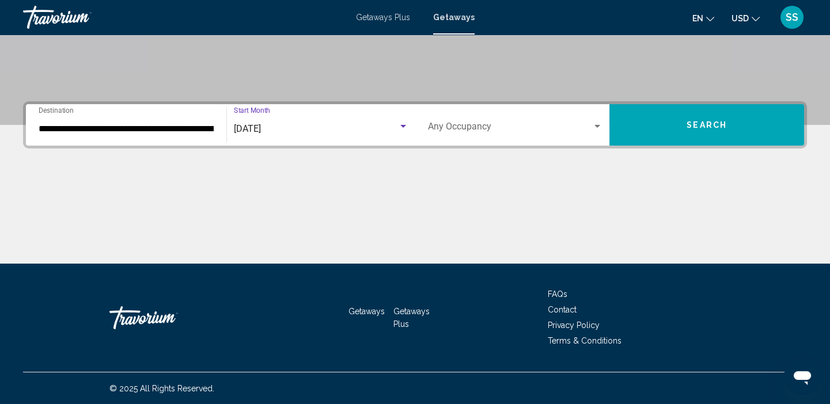
click at [476, 126] on span "Search widget" at bounding box center [510, 129] width 165 height 10
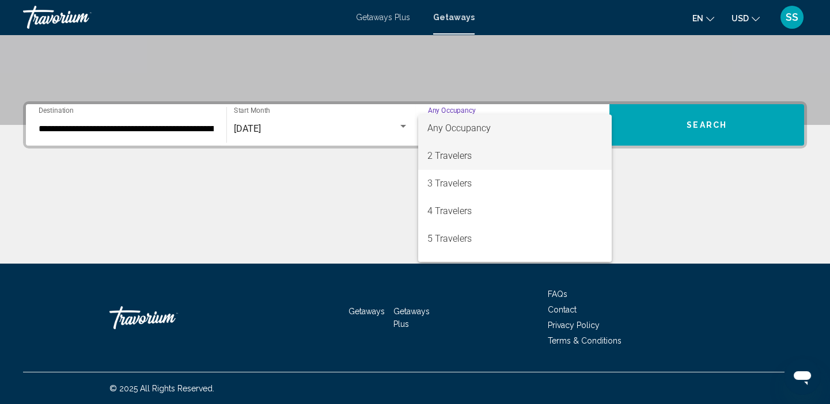
click at [453, 160] on span "2 Travelers" at bounding box center [515, 156] width 175 height 28
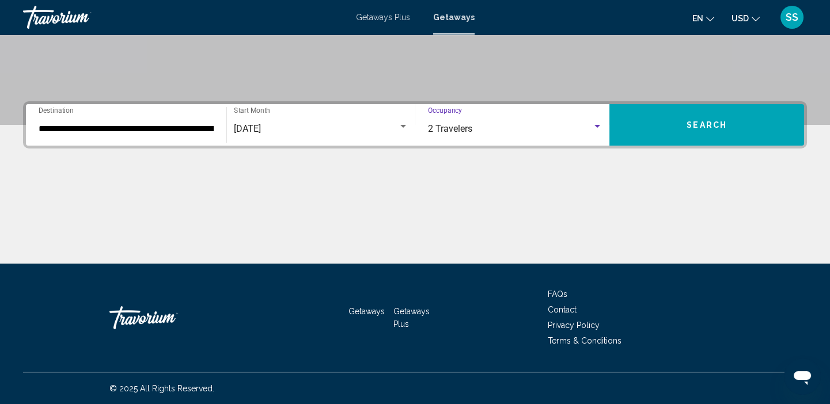
click at [714, 131] on button "Search" at bounding box center [707, 124] width 195 height 41
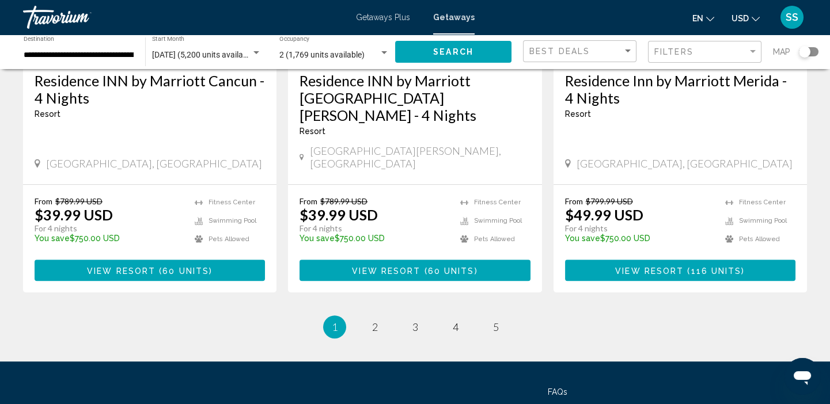
scroll to position [1548, 0]
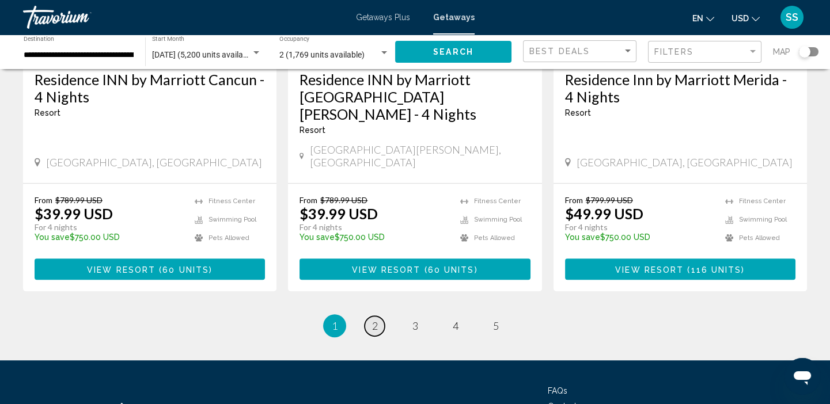
click at [372, 316] on link "page 2" at bounding box center [375, 326] width 20 height 20
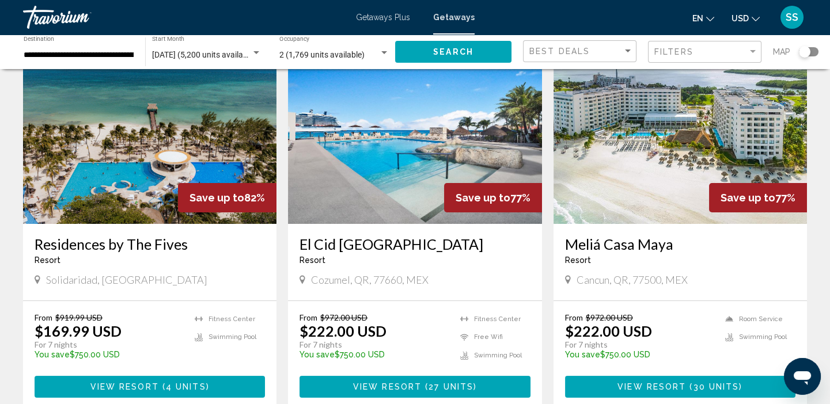
scroll to position [521, 0]
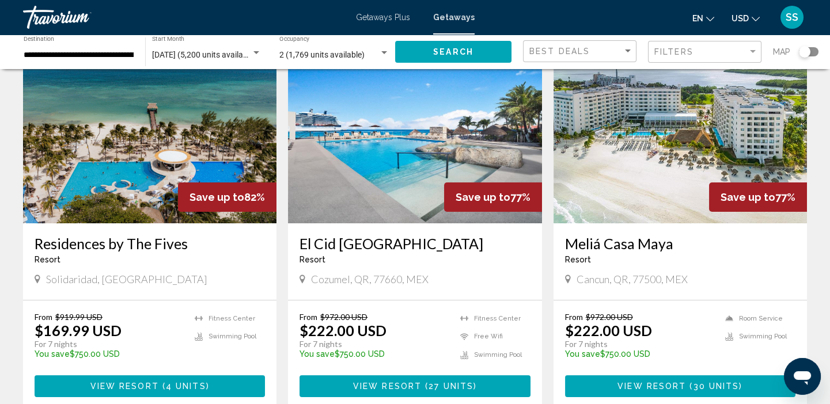
click at [146, 182] on img "Main content" at bounding box center [150, 131] width 254 height 184
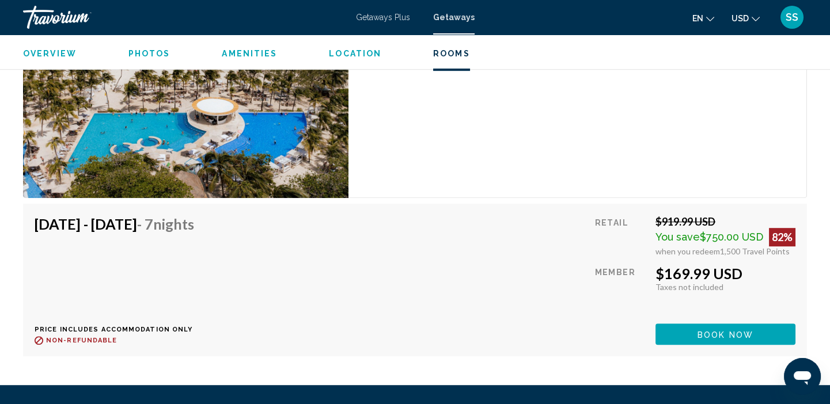
scroll to position [1658, 0]
